Goal: Find specific page/section: Find specific page/section

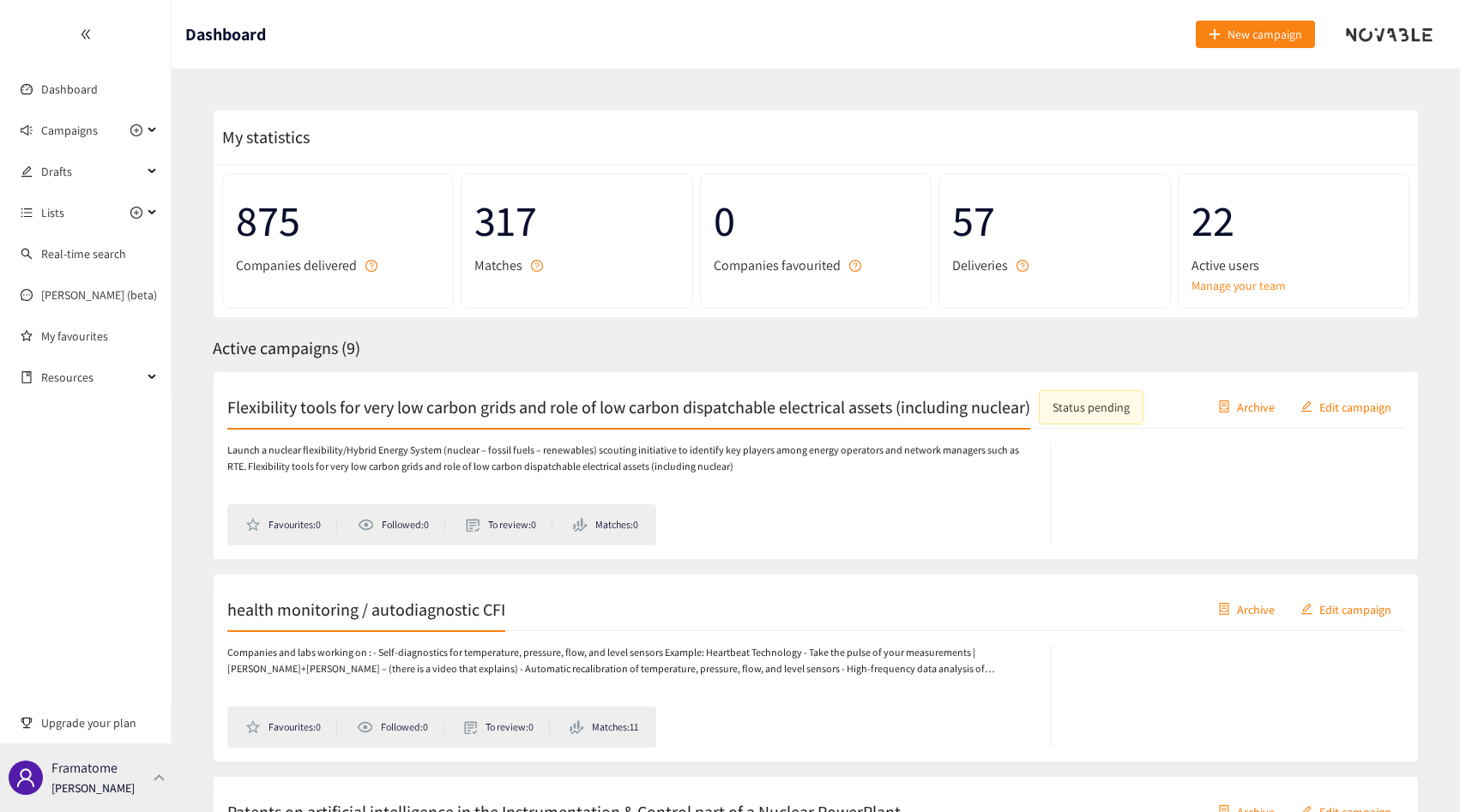
click at [86, 794] on p "[PERSON_NAME]" at bounding box center [92, 787] width 84 height 18
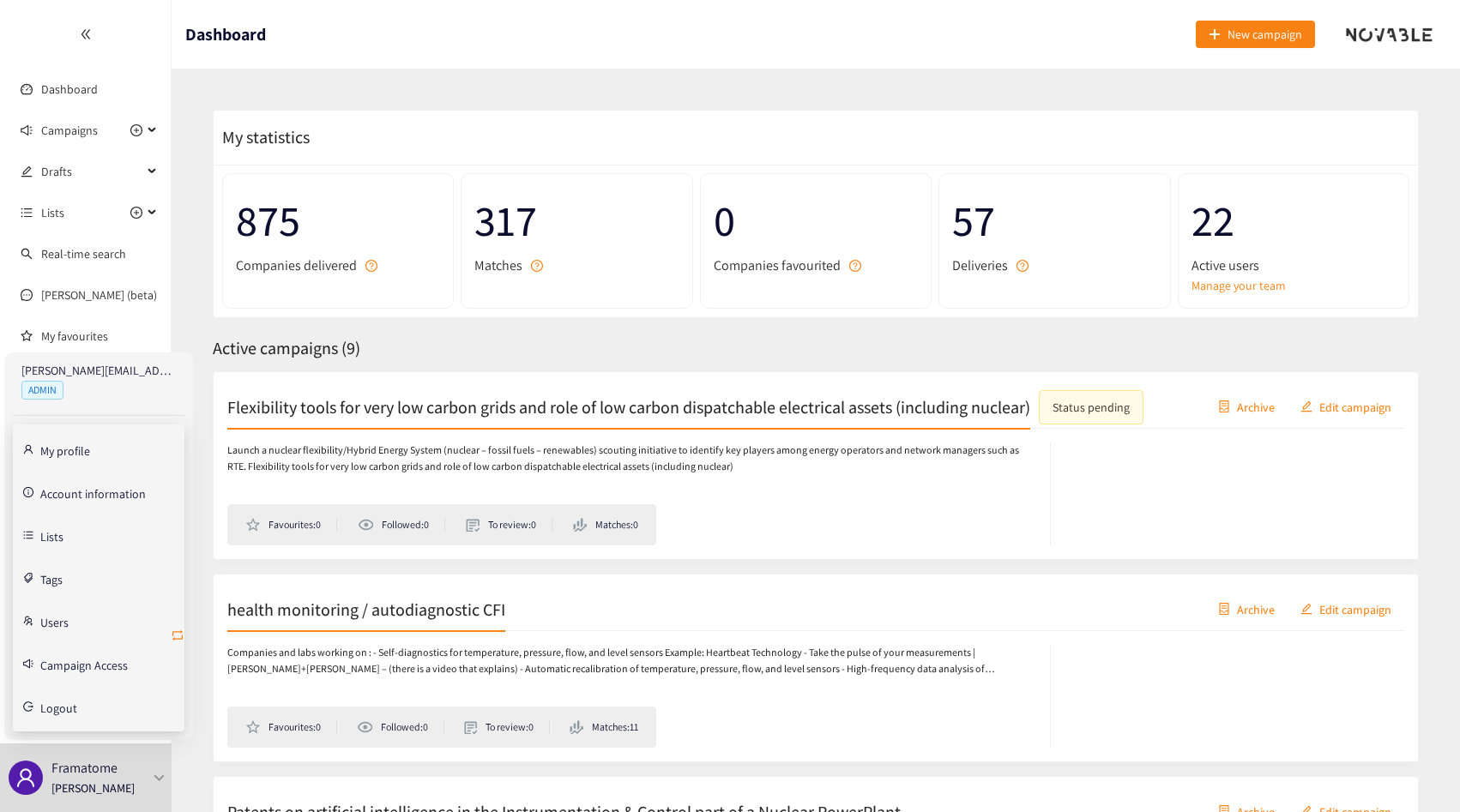
click at [173, 628] on icon "retweet" at bounding box center [178, 635] width 14 height 14
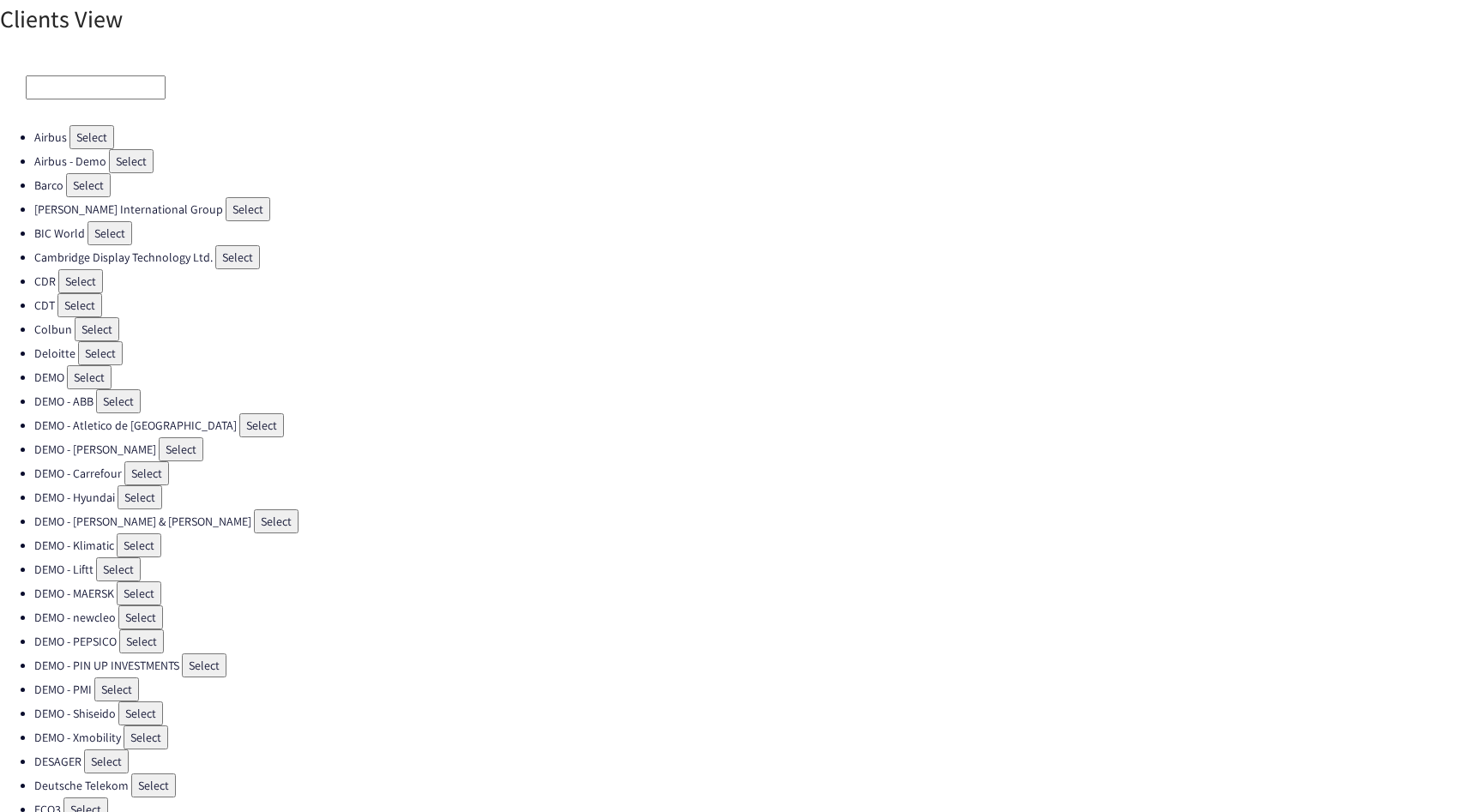
click at [72, 84] on input at bounding box center [95, 87] width 140 height 24
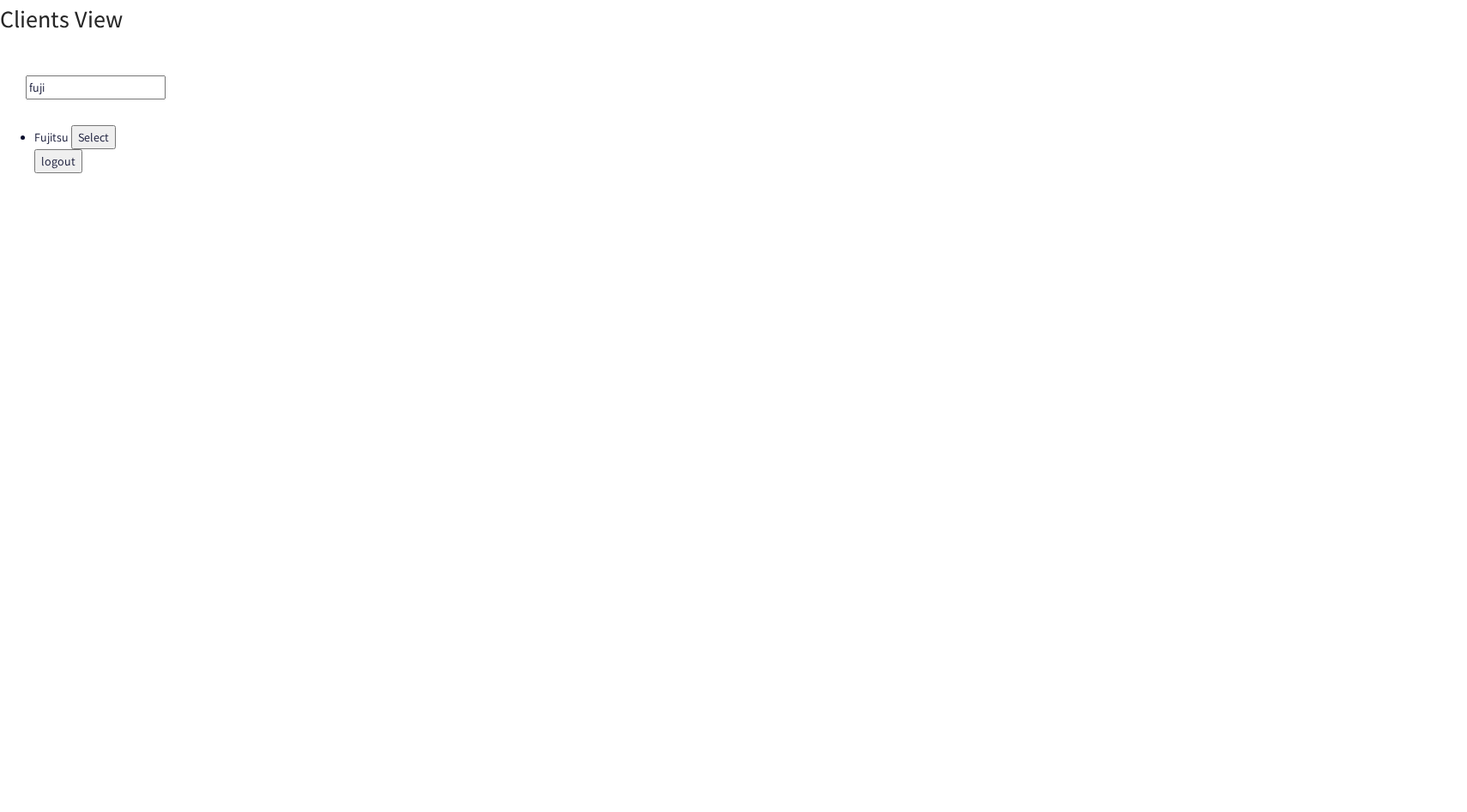
type input "fuji"
click at [75, 125] on button "Select" at bounding box center [93, 136] width 45 height 24
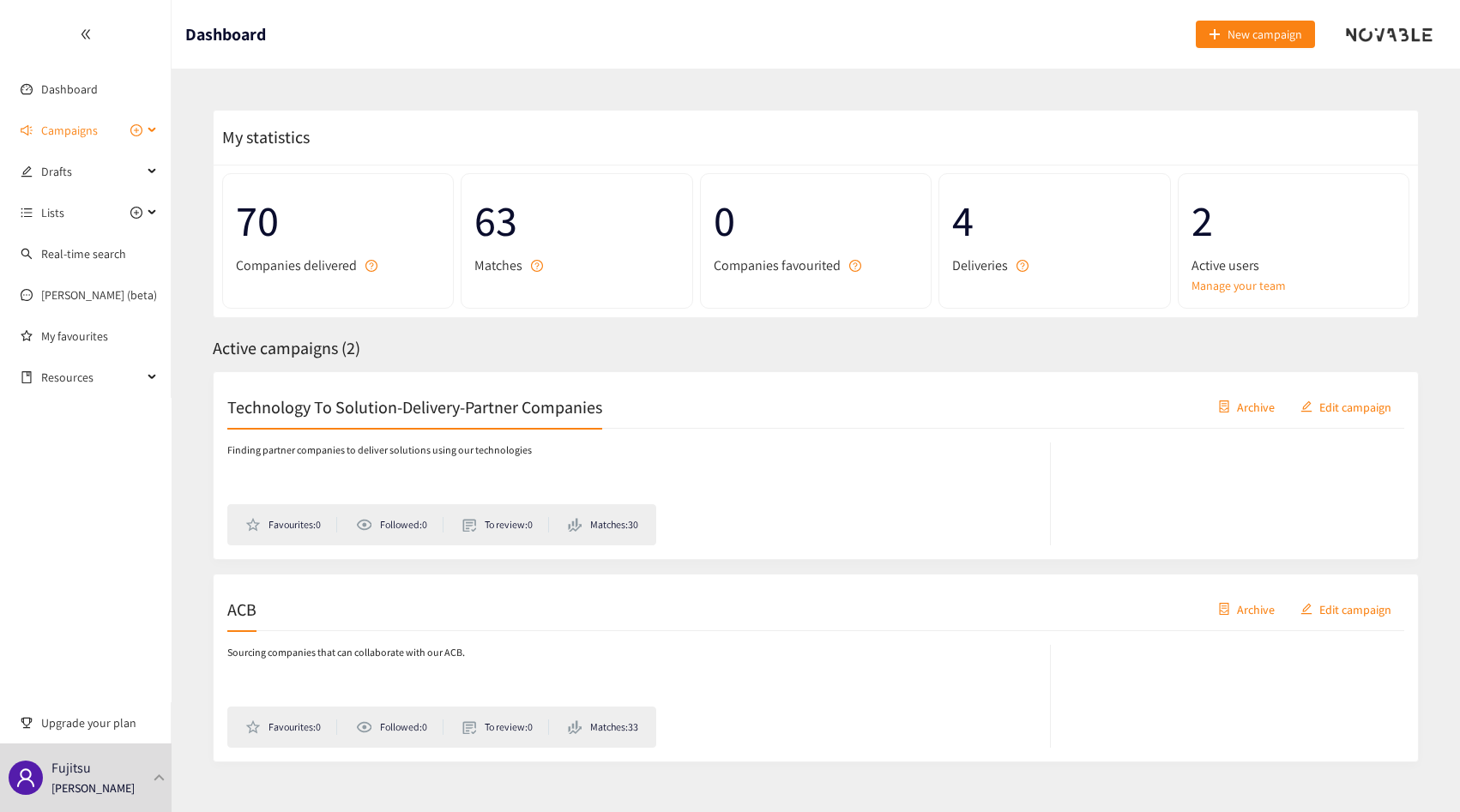
click at [106, 141] on span "Campaigns" at bounding box center [92, 130] width 101 height 34
click at [62, 209] on link "ACB" at bounding box center [51, 213] width 20 height 16
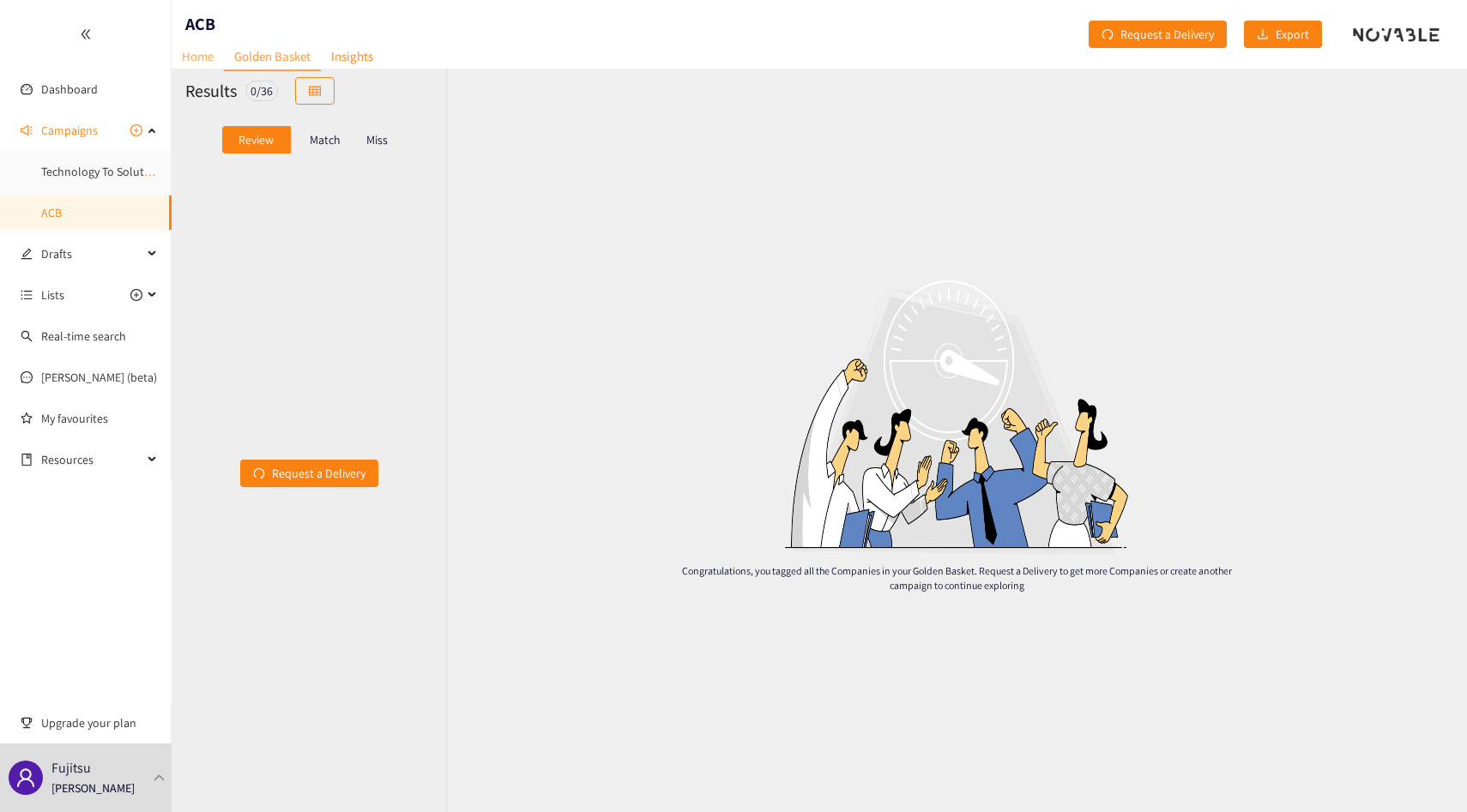
click at [195, 50] on link "Home" at bounding box center [197, 56] width 52 height 26
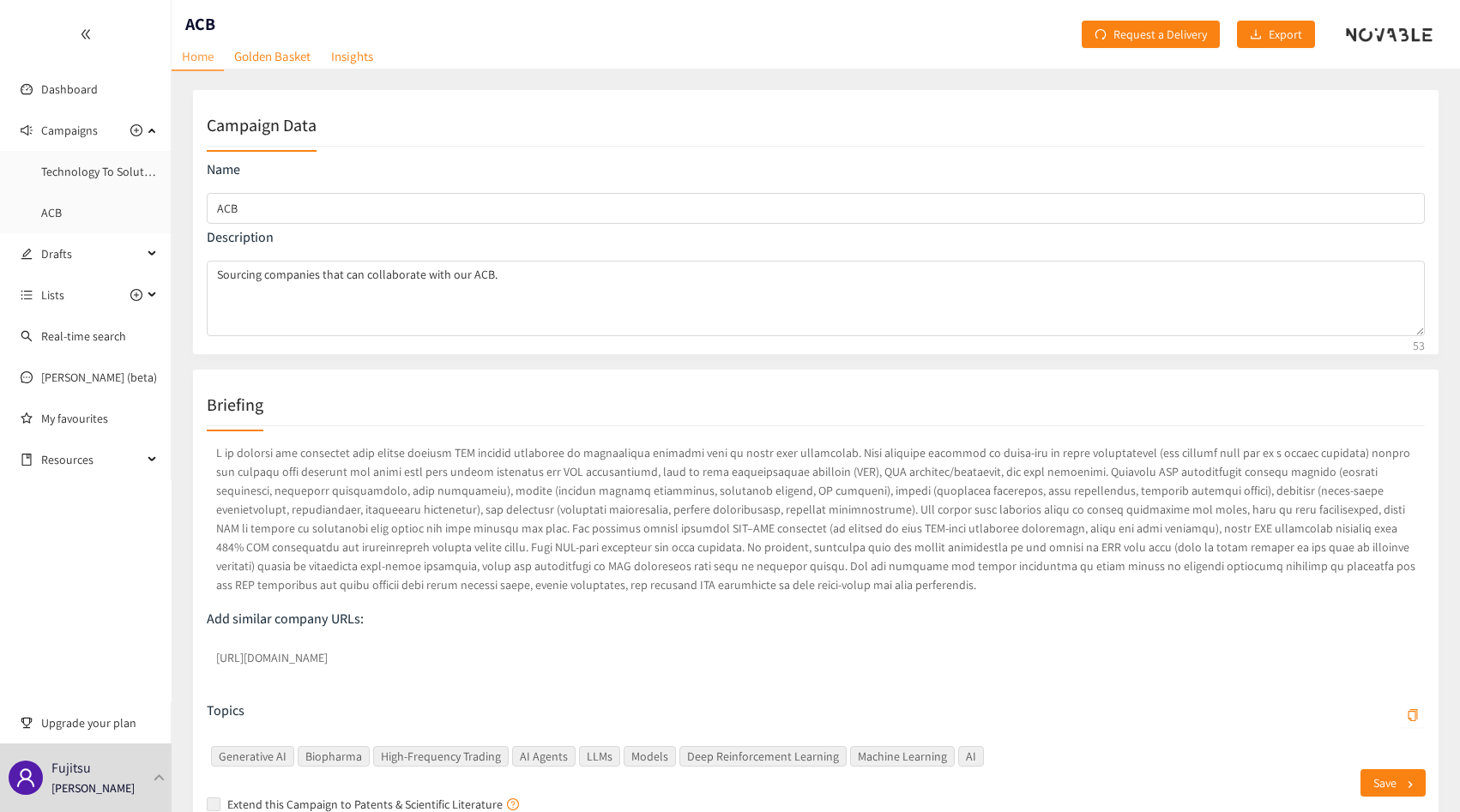
click at [500, 572] on p at bounding box center [816, 518] width 1218 height 157
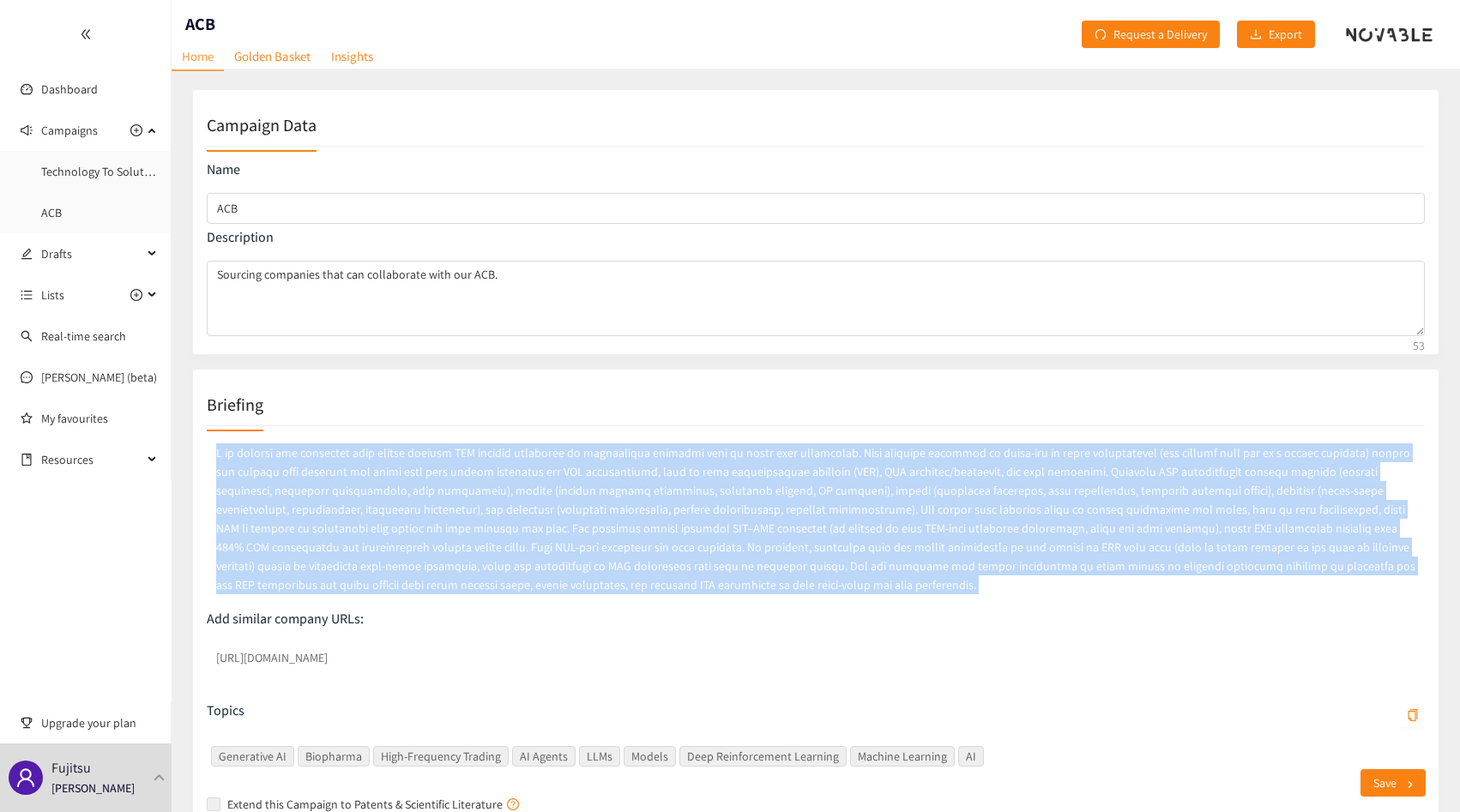
click at [500, 572] on p at bounding box center [816, 518] width 1218 height 157
click at [265, 66] on link "Golden Basket" at bounding box center [272, 56] width 97 height 26
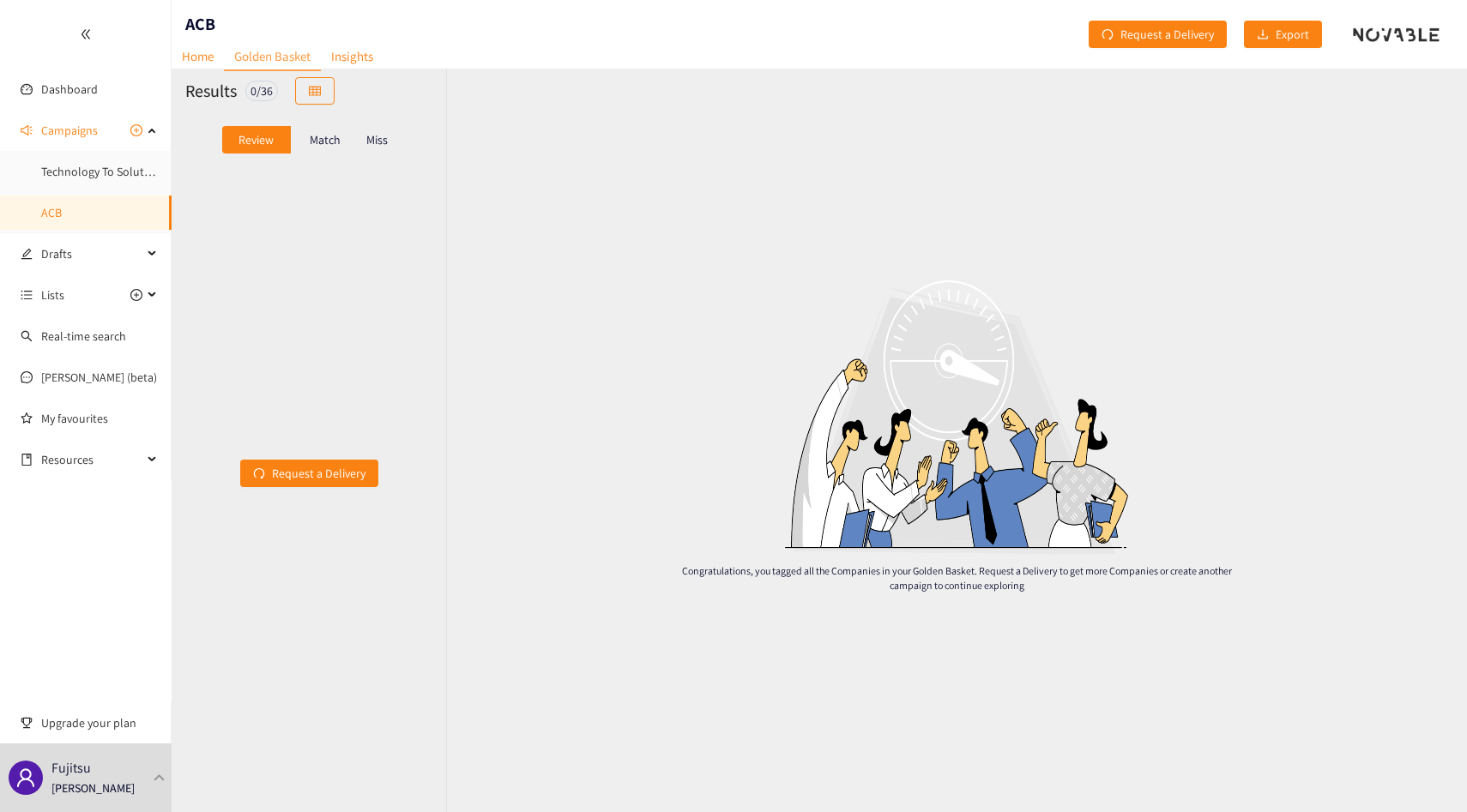
click at [312, 135] on p "Match" at bounding box center [325, 140] width 31 height 14
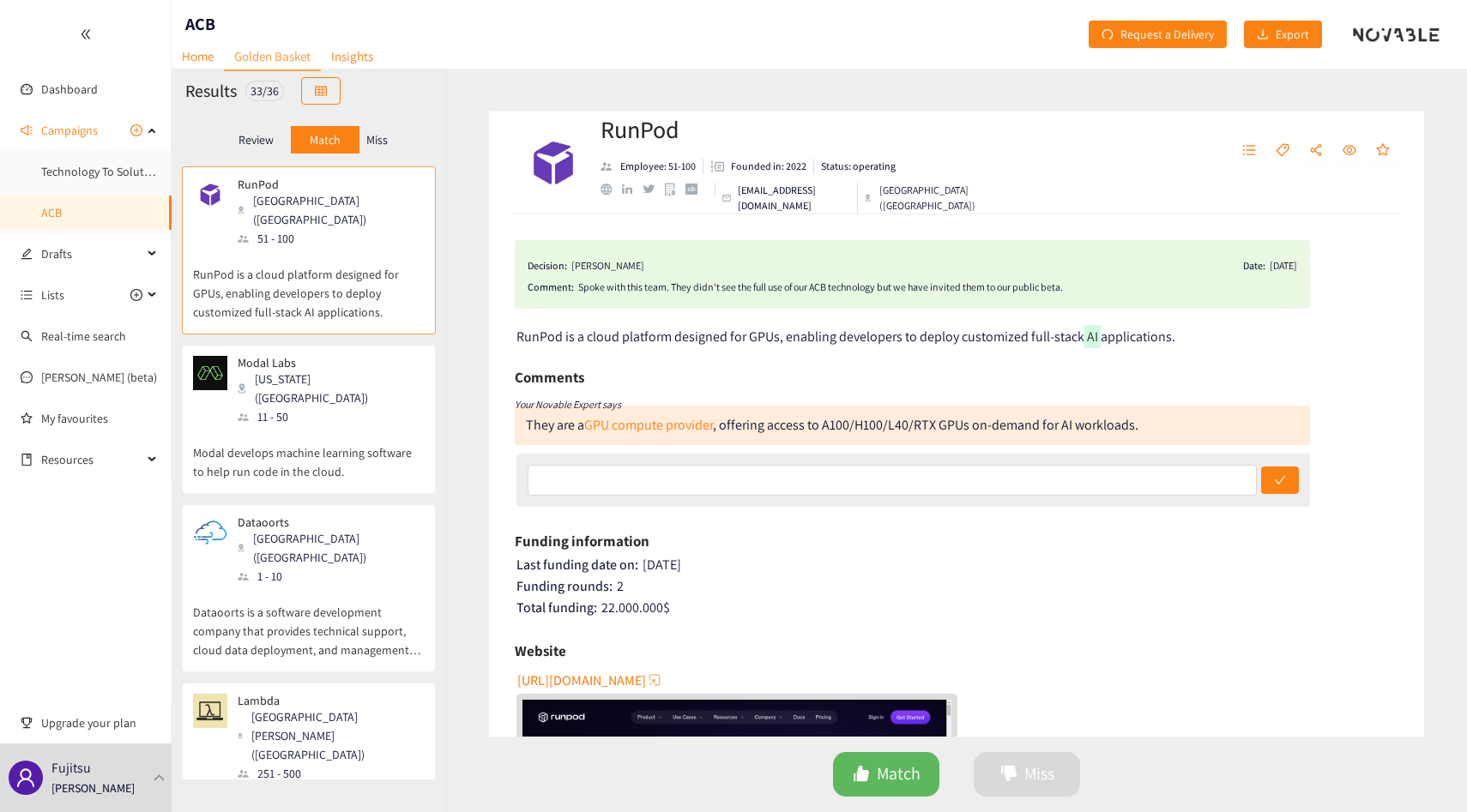
click at [390, 370] on div "Modal Labs [US_STATE] ([GEOGRAPHIC_DATA]) 11 - 50" at bounding box center [308, 391] width 231 height 70
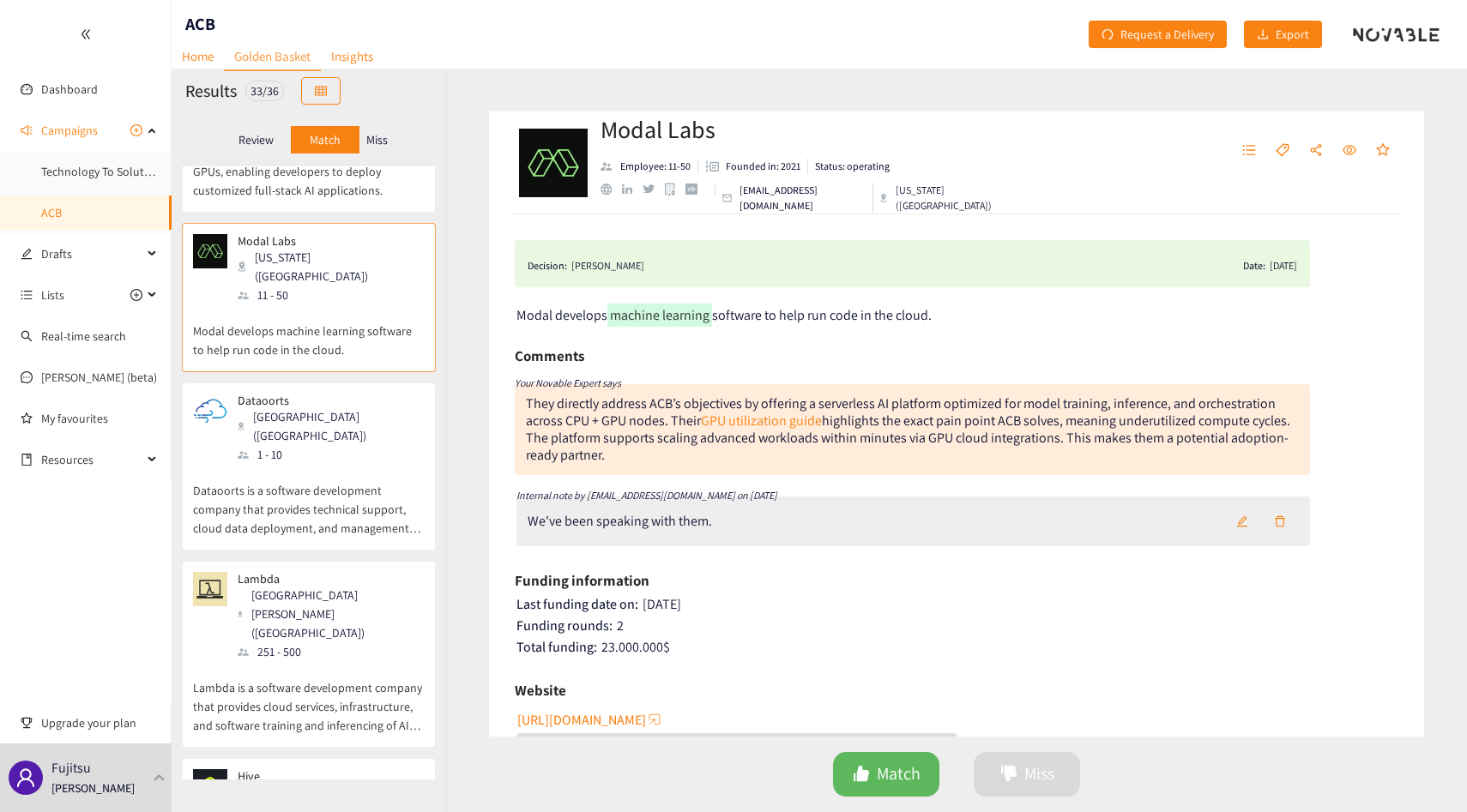
scroll to position [127, 0]
click at [380, 458] on p "Dataoorts is a software development company that provides technical support, cl…" at bounding box center [308, 495] width 231 height 74
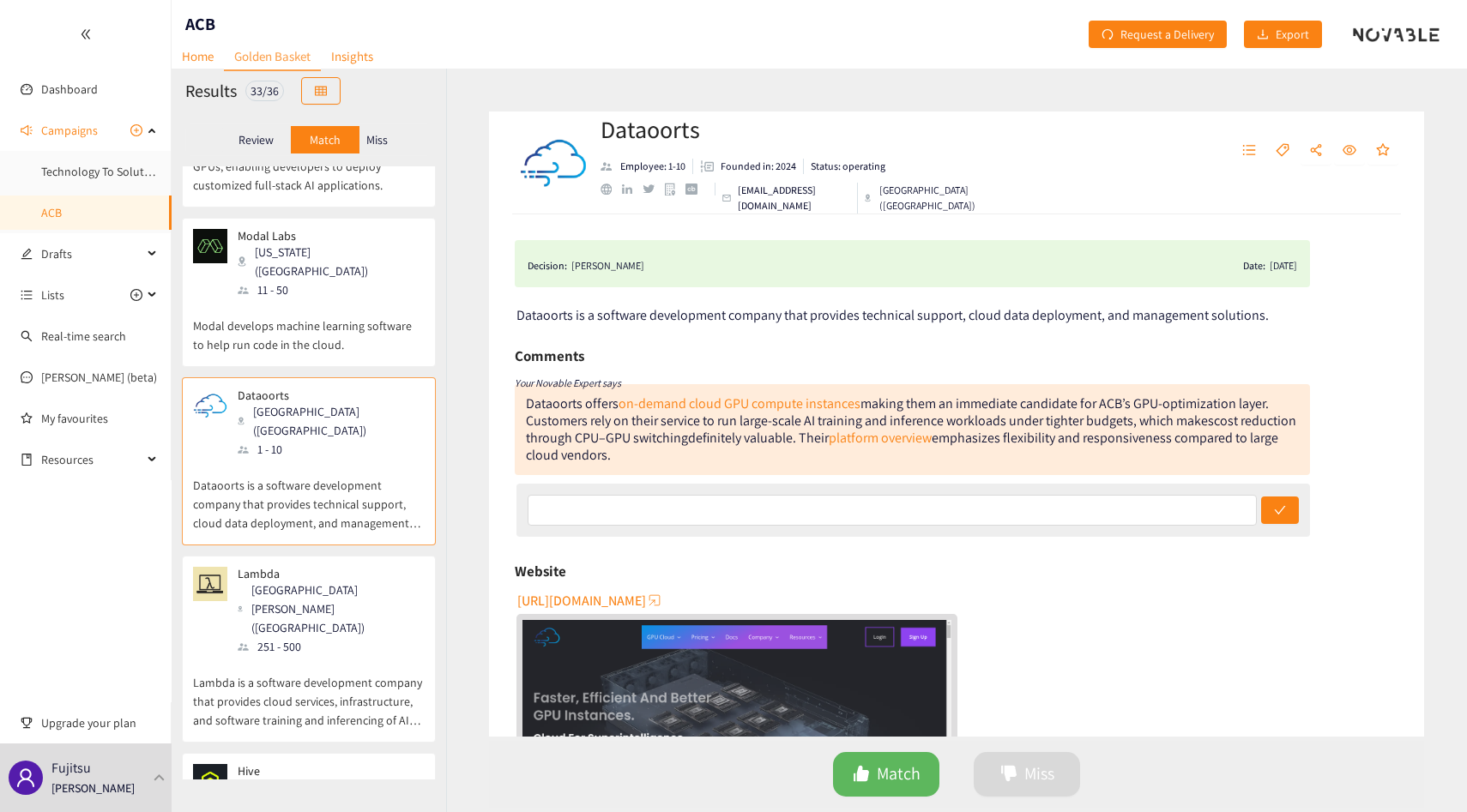
click at [371, 567] on div "Lambda [GEOGRAPHIC_DATA][PERSON_NAME] ([GEOGRAPHIC_DATA]) 251 - 500" at bounding box center [308, 611] width 231 height 89
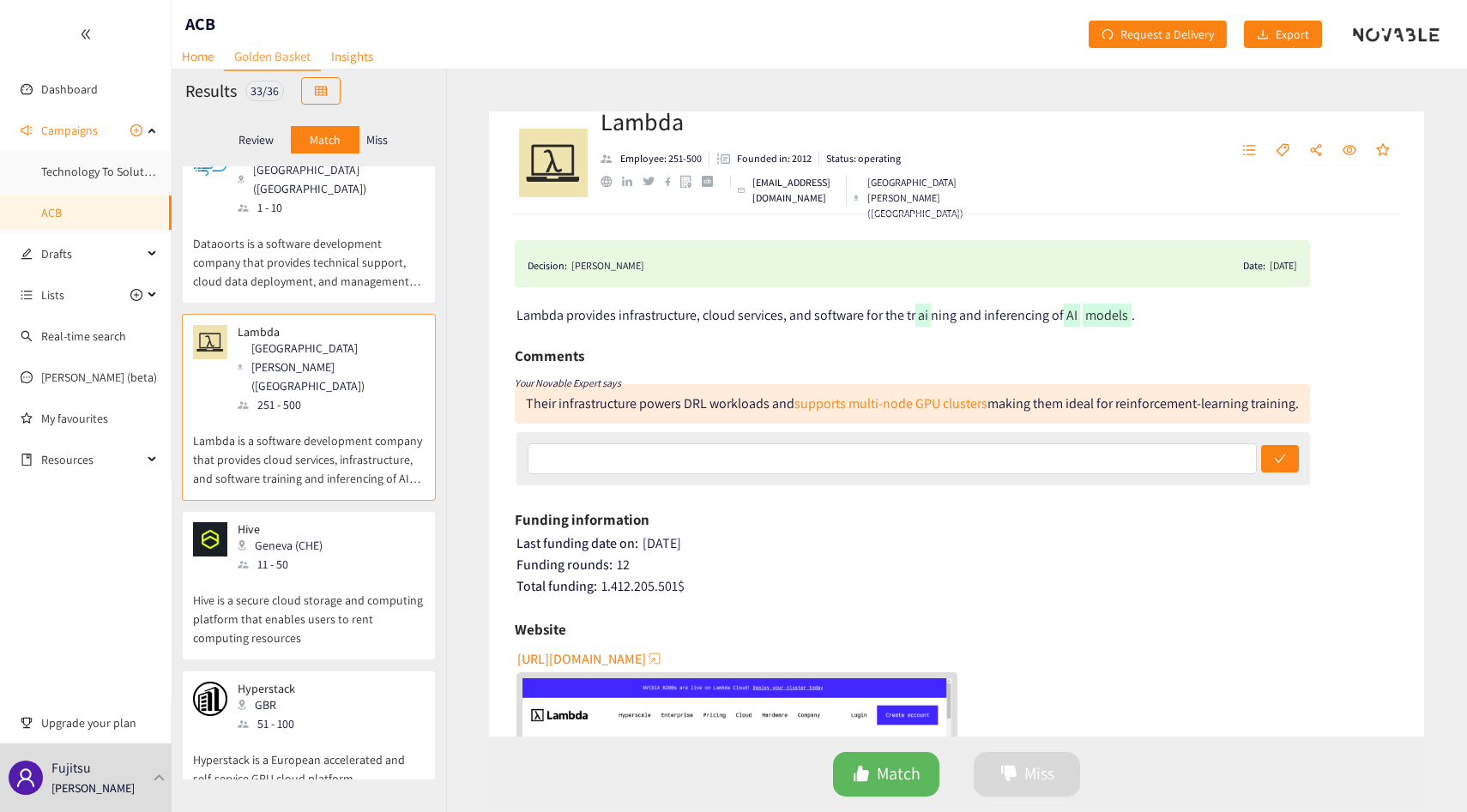
scroll to position [369, 0]
click at [374, 574] on p "Hive is a secure cloud storage and computing platform that enables users to ren…" at bounding box center [308, 611] width 231 height 74
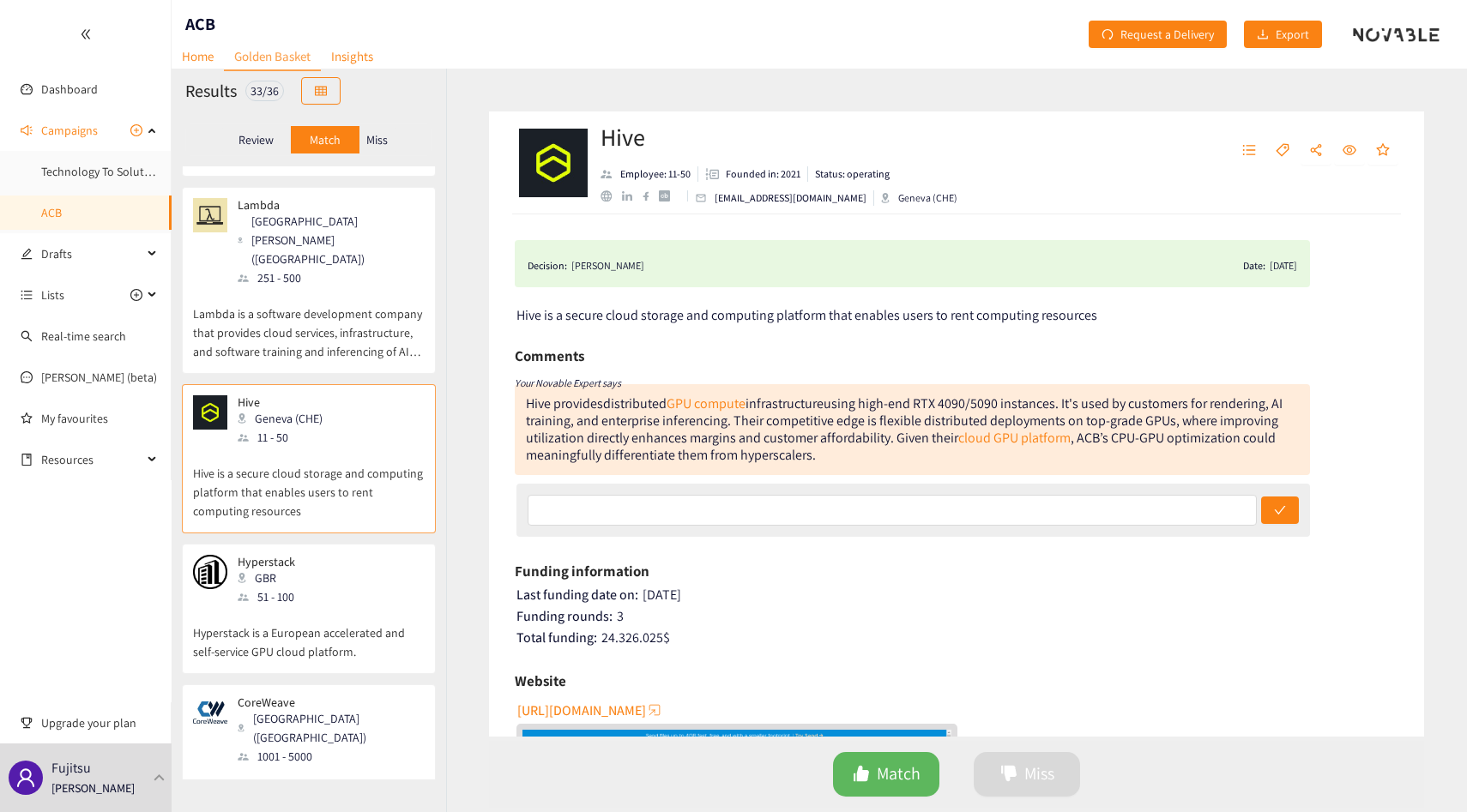
scroll to position [507, 0]
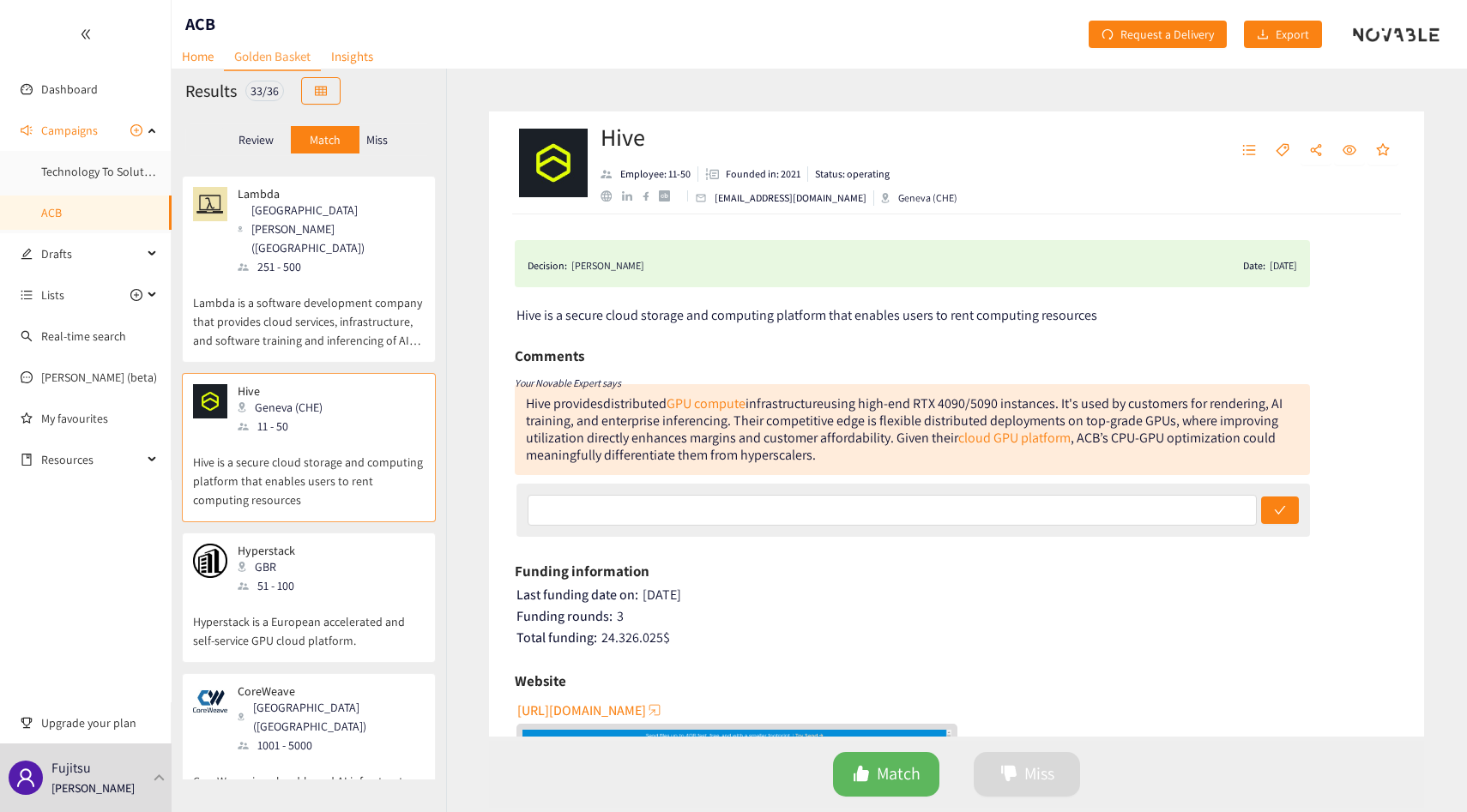
click at [374, 544] on div "Hyperstack GBR 51 - 100" at bounding box center [308, 569] width 231 height 51
